Goal: Book appointment/travel/reservation

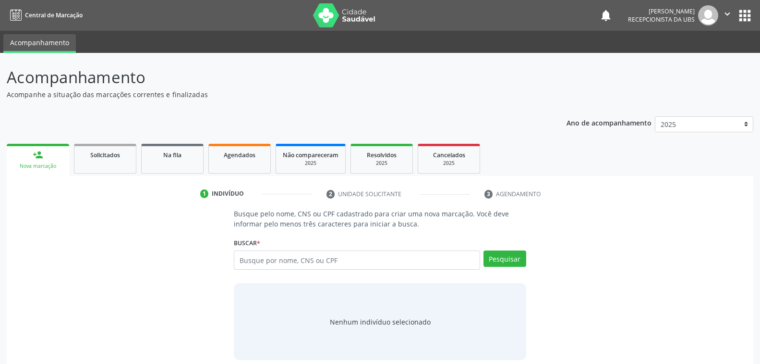
click at [373, 260] on input "text" at bounding box center [357, 259] width 246 height 19
click at [287, 260] on input "maria jaquelinelima dsantos" at bounding box center [357, 259] width 246 height 19
click at [309, 259] on input "maria jaqueline lima dsantos" at bounding box center [357, 259] width 246 height 19
type input "maria jaqueline lima santos"
click at [513, 256] on button "Pesquisar" at bounding box center [505, 258] width 43 height 16
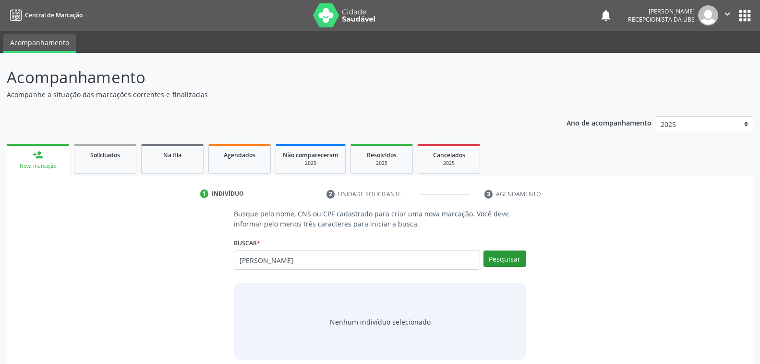
type input "maria jaqueline lima santos"
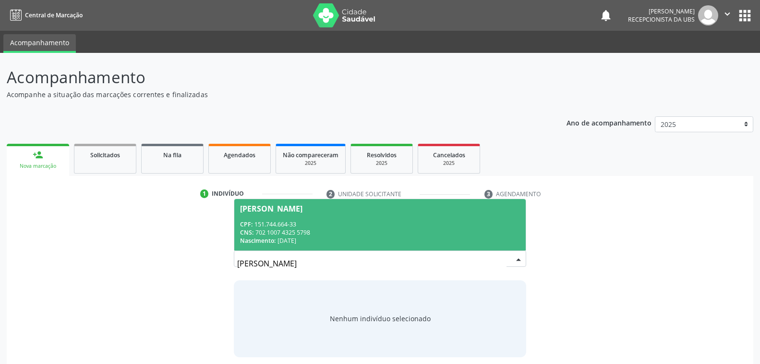
click at [325, 228] on div "CNS: 702 1007 4325 5798" at bounding box center [380, 232] width 280 height 8
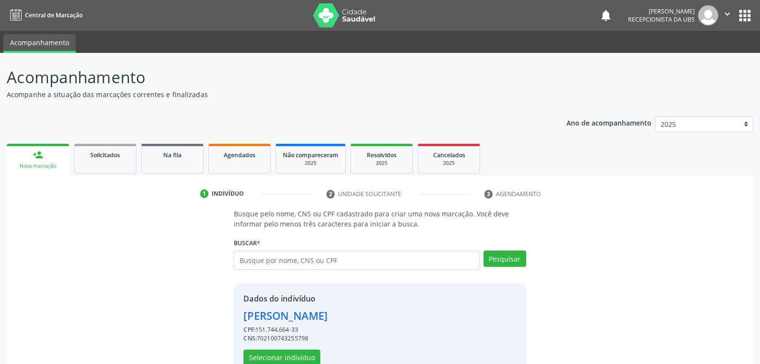
scroll to position [24, 0]
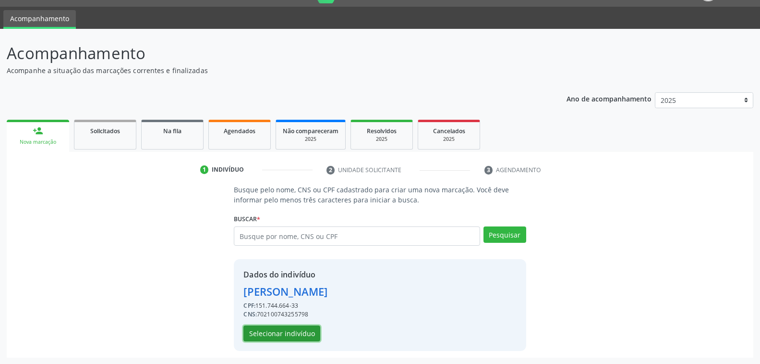
click at [266, 330] on button "Selecionar indivíduo" at bounding box center [282, 333] width 77 height 16
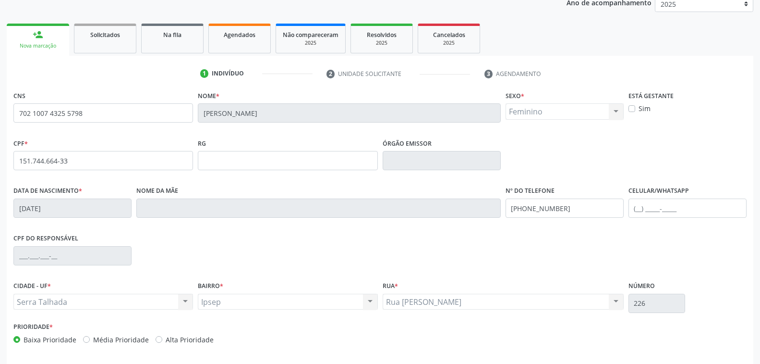
scroll to position [156, 0]
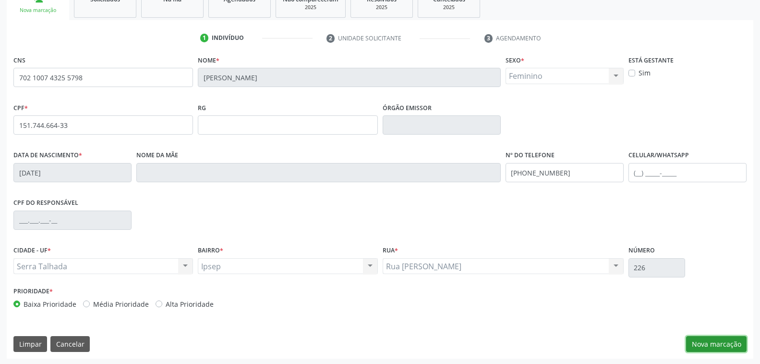
click at [703, 340] on button "Nova marcação" at bounding box center [716, 344] width 61 height 16
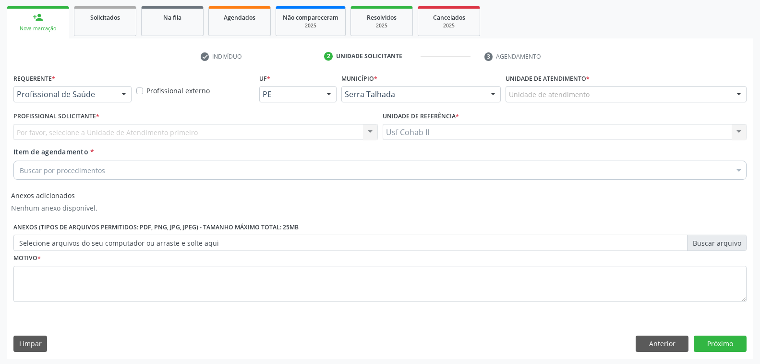
click at [126, 95] on div at bounding box center [124, 94] width 14 height 16
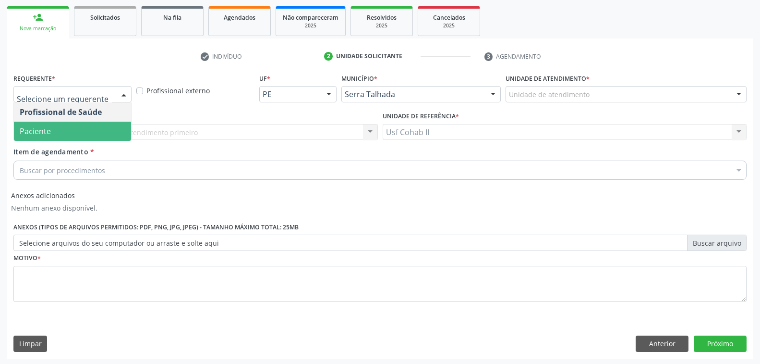
click at [89, 129] on span "Paciente" at bounding box center [72, 131] width 117 height 19
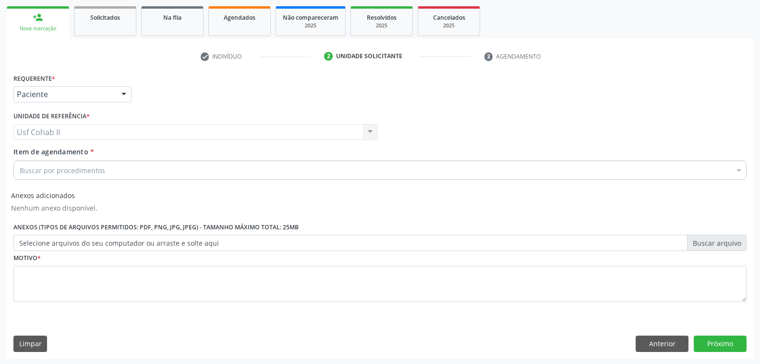
click at [120, 169] on div "Buscar por procedimentos" at bounding box center [379, 169] width 733 height 19
click at [174, 161] on div "Item de agendamento * Buscar por procedimentos Selecionar todos 0304070076 - .Q…" at bounding box center [379, 161] width 733 height 30
click at [174, 168] on div "Buscar por procedimentos" at bounding box center [379, 169] width 733 height 19
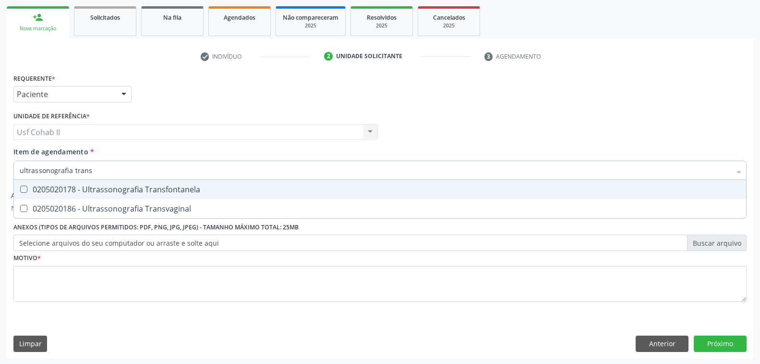
type input "ultrassonografia transv"
click at [140, 189] on div "0205020186 - Ultrassonografia Transvaginal" at bounding box center [380, 189] width 721 height 8
checkbox Transvaginal "true"
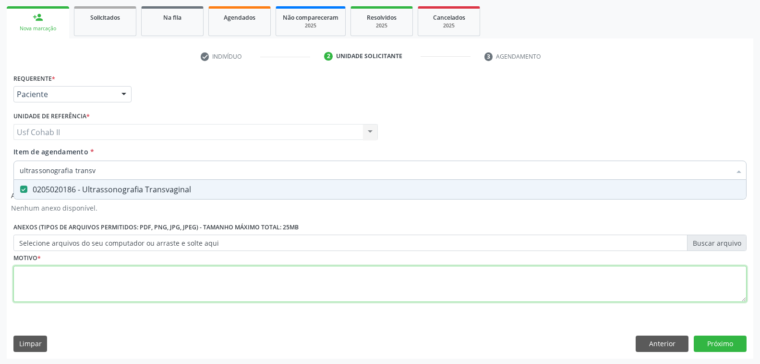
click at [123, 277] on div "Requerente * Paciente Profissional de Saúde Paciente Nenhum resultado encontrad…" at bounding box center [379, 193] width 733 height 244
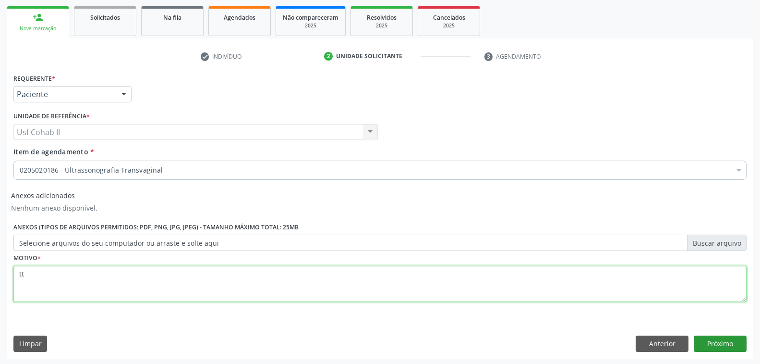
type textarea "tt"
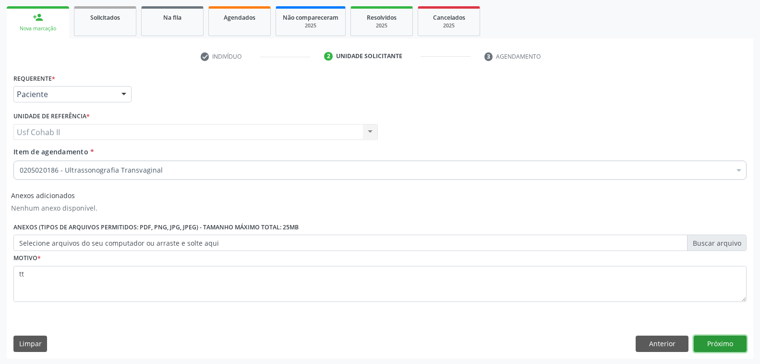
click at [725, 342] on button "Próximo" at bounding box center [720, 343] width 53 height 16
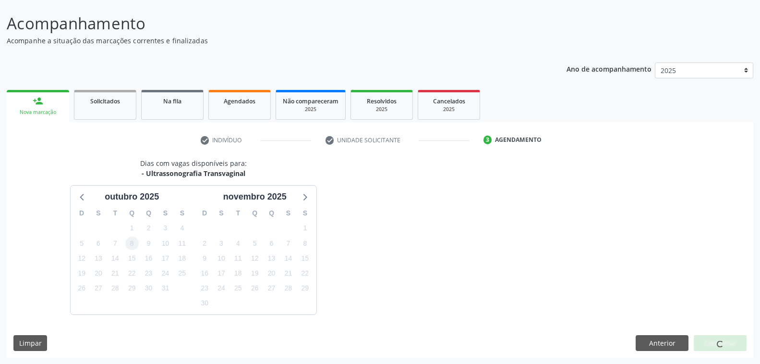
scroll to position [82, 0]
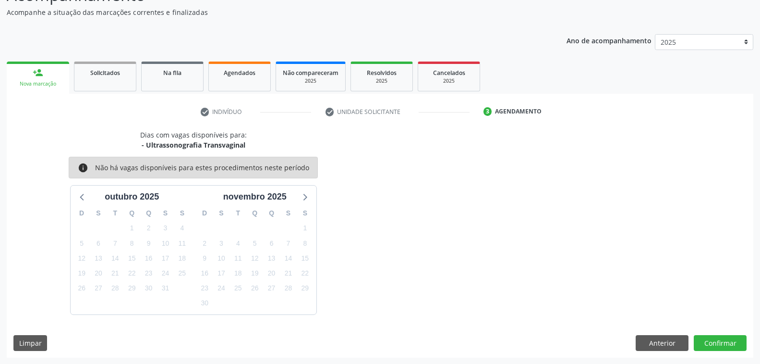
click at [420, 179] on div "Dias com vagas disponíveis para: - Ultrassonografia Transvaginal info Não há va…" at bounding box center [380, 222] width 747 height 184
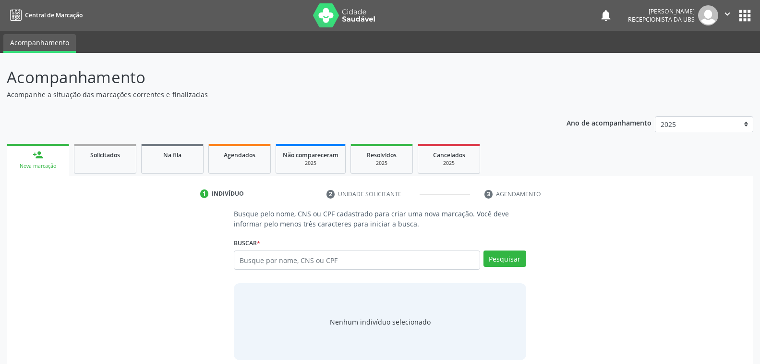
click at [355, 259] on input "text" at bounding box center [357, 259] width 246 height 19
click at [318, 261] on input "text" at bounding box center [357, 259] width 246 height 19
type input "702100743255798"
click at [509, 260] on button "Pesquisar" at bounding box center [505, 258] width 43 height 16
type input "702100743255798"
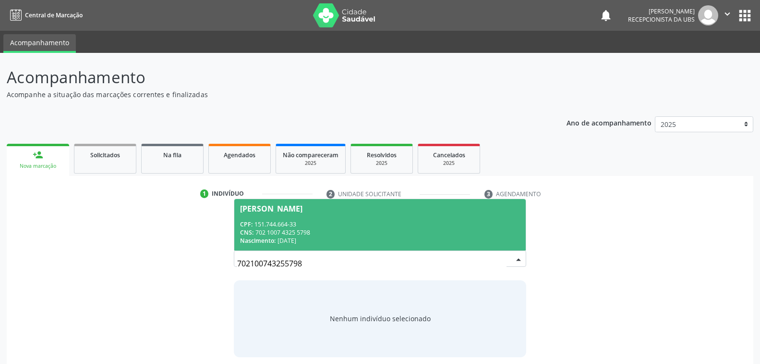
click at [316, 231] on div "CNS: 702 1007 4325 5798" at bounding box center [380, 232] width 280 height 8
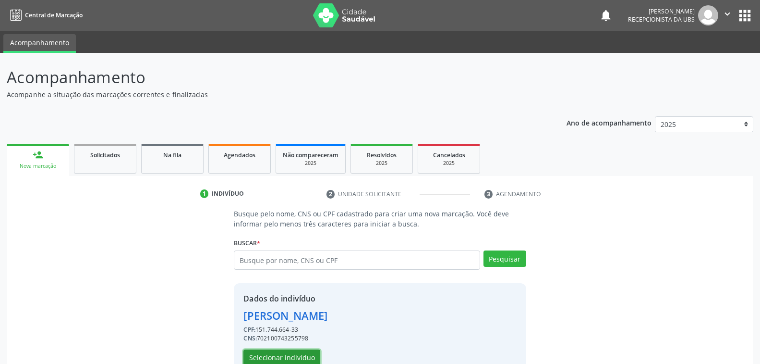
click at [267, 353] on button "Selecionar indivíduo" at bounding box center [282, 357] width 77 height 16
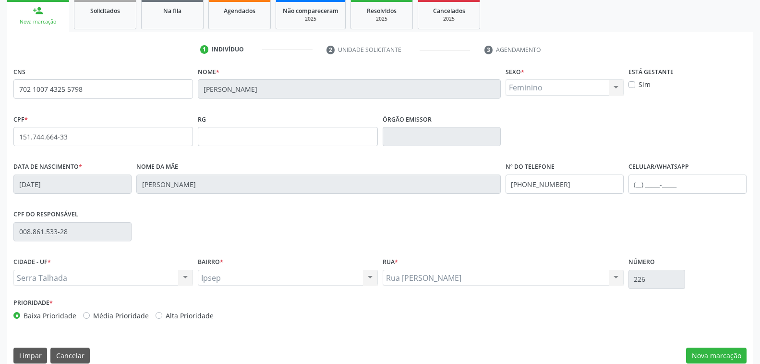
scroll to position [156, 0]
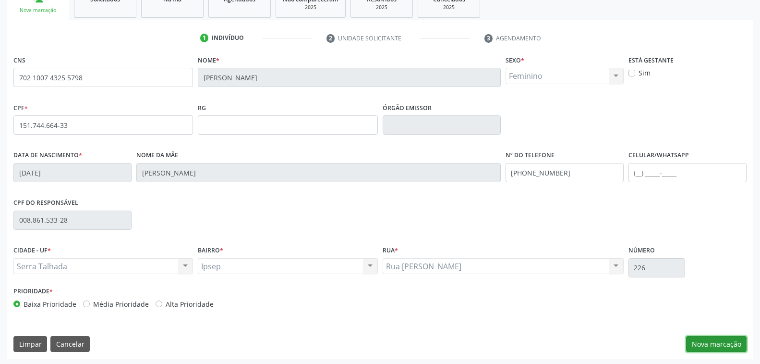
click at [712, 336] on button "Nova marcação" at bounding box center [716, 344] width 61 height 16
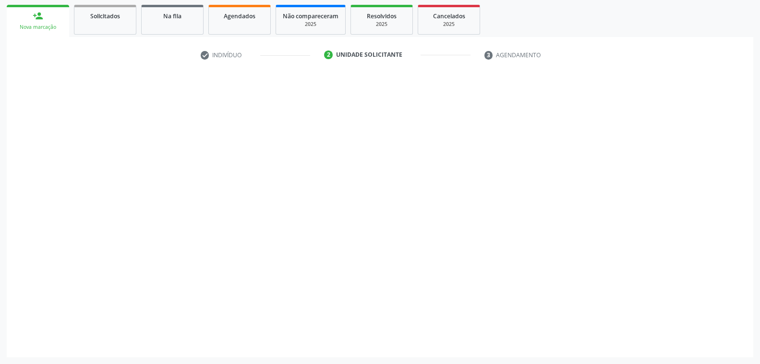
scroll to position [137, 0]
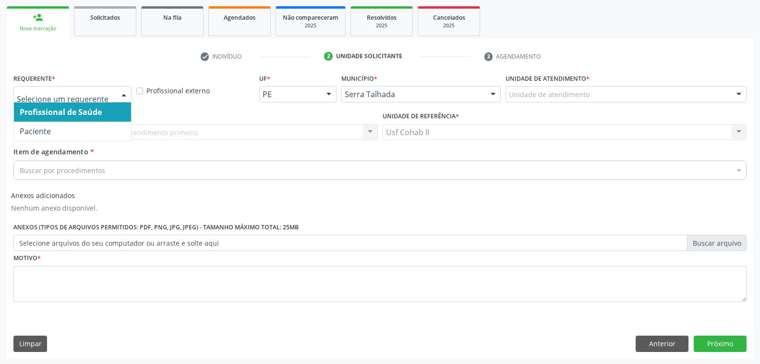
click at [124, 94] on div at bounding box center [124, 94] width 14 height 16
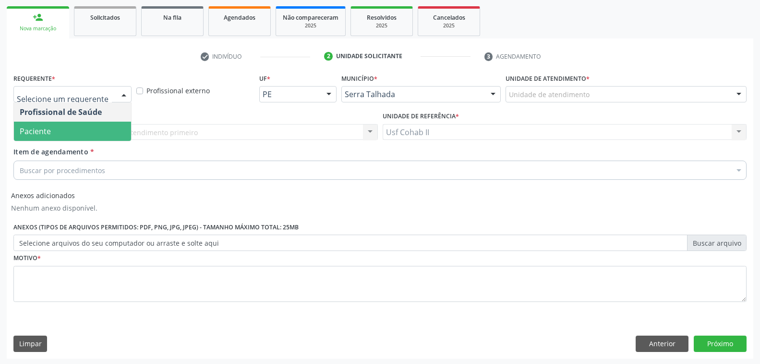
click at [92, 128] on span "Paciente" at bounding box center [72, 131] width 117 height 19
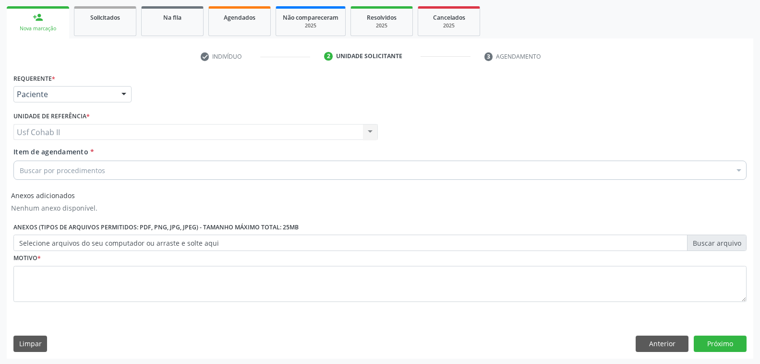
click at [140, 168] on div "Buscar por procedimentos" at bounding box center [379, 169] width 733 height 19
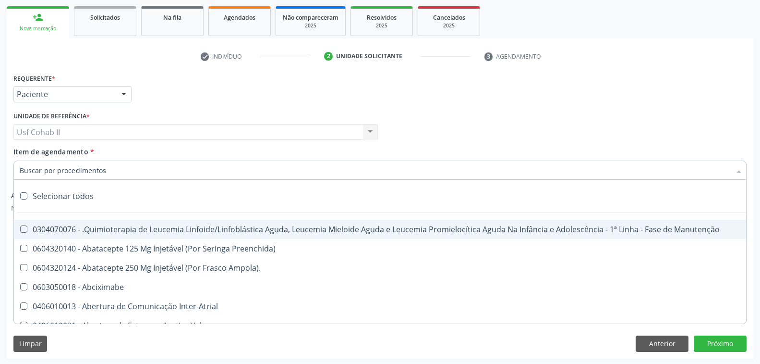
click at [147, 170] on input "Item de agendamento *" at bounding box center [375, 169] width 711 height 19
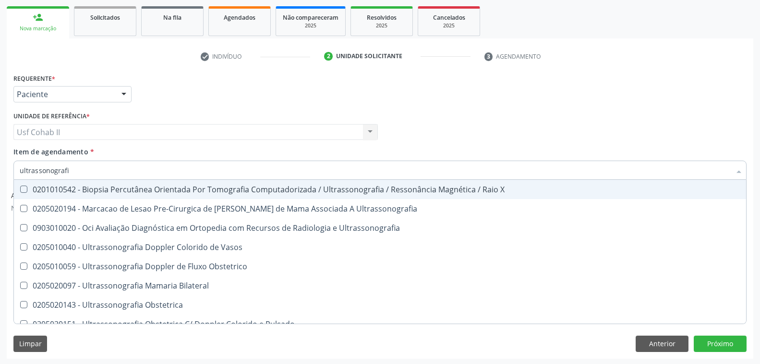
type input "ultrassonografia"
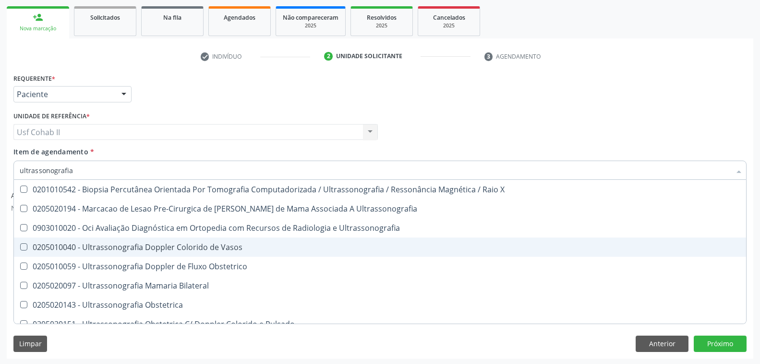
scroll to position [96, 0]
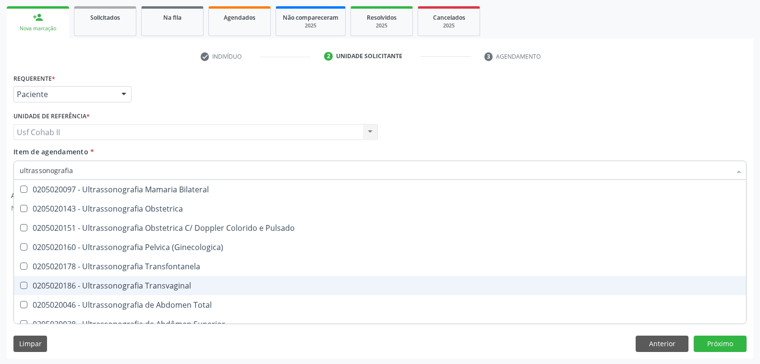
click at [122, 287] on div "0205020186 - Ultrassonografia Transvaginal" at bounding box center [380, 285] width 721 height 8
checkbox Transvaginal "true"
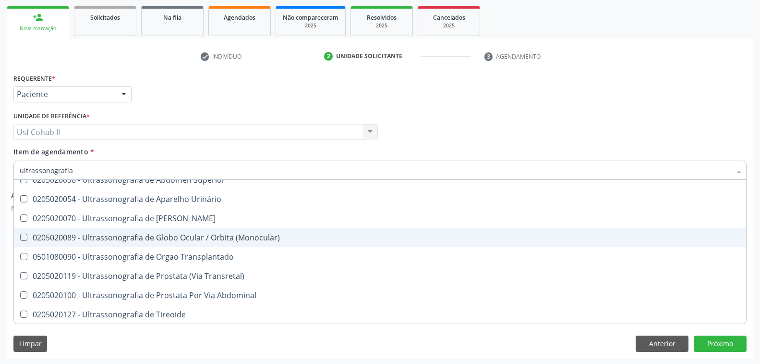
scroll to position [260, 0]
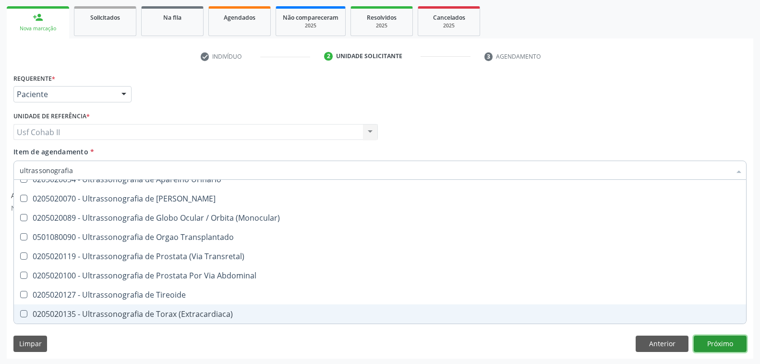
click at [707, 339] on button "Próximo" at bounding box center [720, 343] width 53 height 16
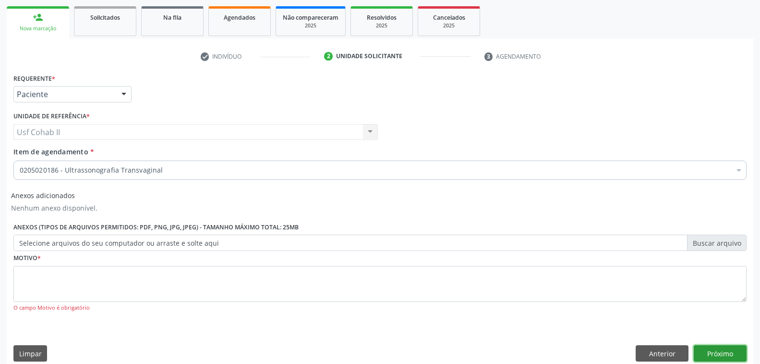
checkbox Transvaginal "true"
checkbox Valvar "false"
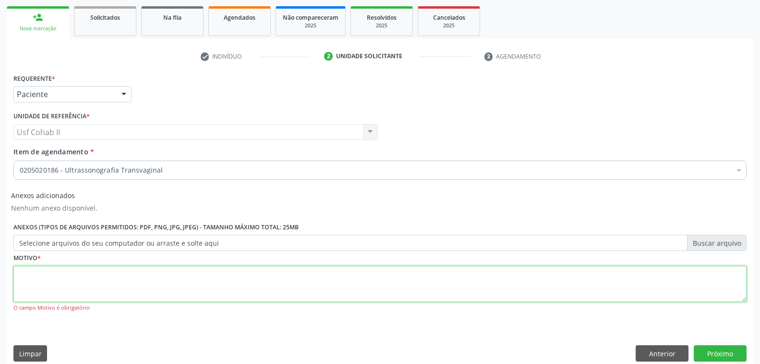
click at [101, 279] on textarea at bounding box center [379, 284] width 733 height 37
type textarea "tt"
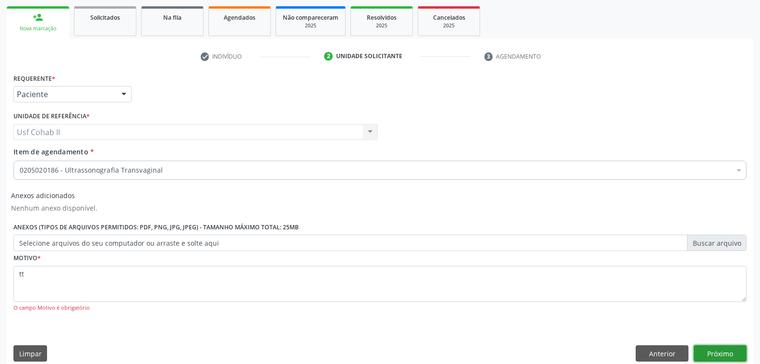
click at [719, 350] on button "Próximo" at bounding box center [720, 353] width 53 height 16
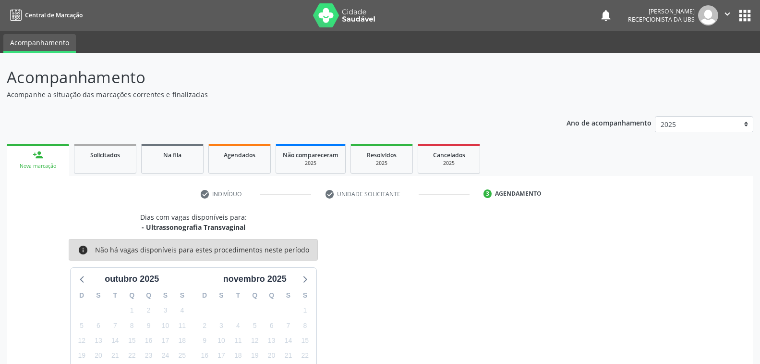
scroll to position [82, 0]
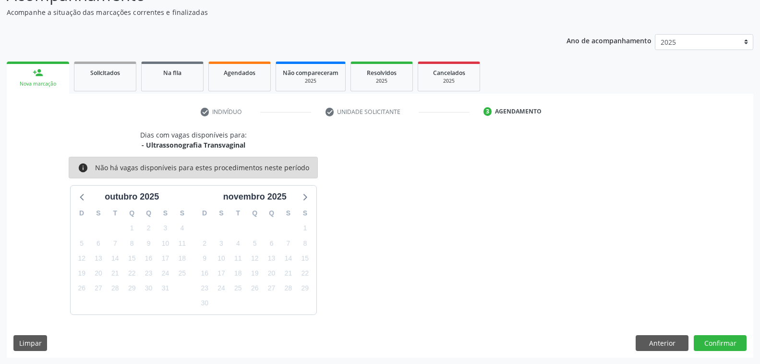
click at [50, 84] on div "Nova marcação" at bounding box center [37, 83] width 49 height 7
